Goal: Task Accomplishment & Management: Manage account settings

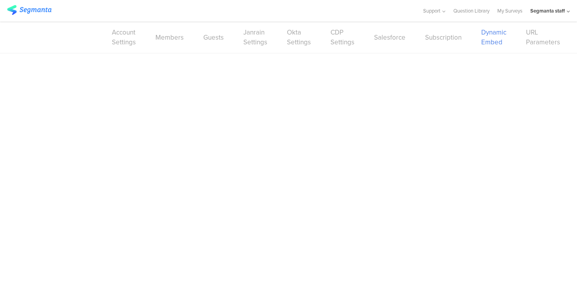
click at [500, 33] on div "Account Settings Members Guests Janrain Settings Okta Settings CDP Settings Sal…" at bounding box center [288, 38] width 577 height 32
click at [493, 42] on div "Account Settings Members Guests Janrain Settings Okta Settings CDP Settings Sal…" at bounding box center [288, 38] width 577 height 32
click at [526, 40] on link "URL Parameters" at bounding box center [543, 37] width 34 height 20
click at [485, 38] on link "Dynamic Embed" at bounding box center [494, 37] width 25 height 20
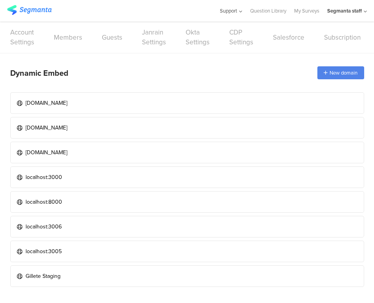
drag, startPoint x: 121, startPoint y: 168, endPoint x: 218, endPoint y: 0, distance: 194.4
drag, startPoint x: 157, startPoint y: 105, endPoint x: 196, endPoint y: 0, distance: 111.8
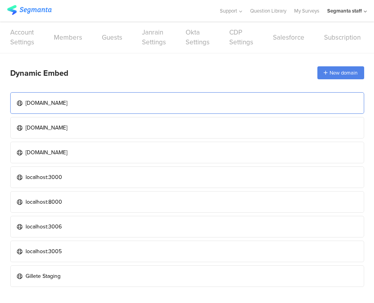
click at [184, 105] on link "[DOMAIN_NAME]" at bounding box center [186, 103] width 353 height 22
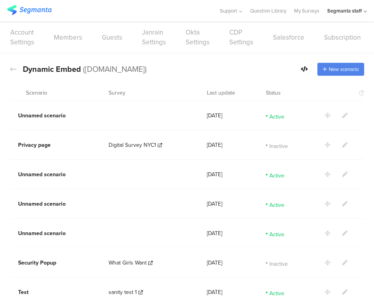
click at [327, 114] on section at bounding box center [348, 116] width 48 height 8
drag, startPoint x: 324, startPoint y: 115, endPoint x: 168, endPoint y: 2, distance: 192.7
